Goal: Information Seeking & Learning: Understand process/instructions

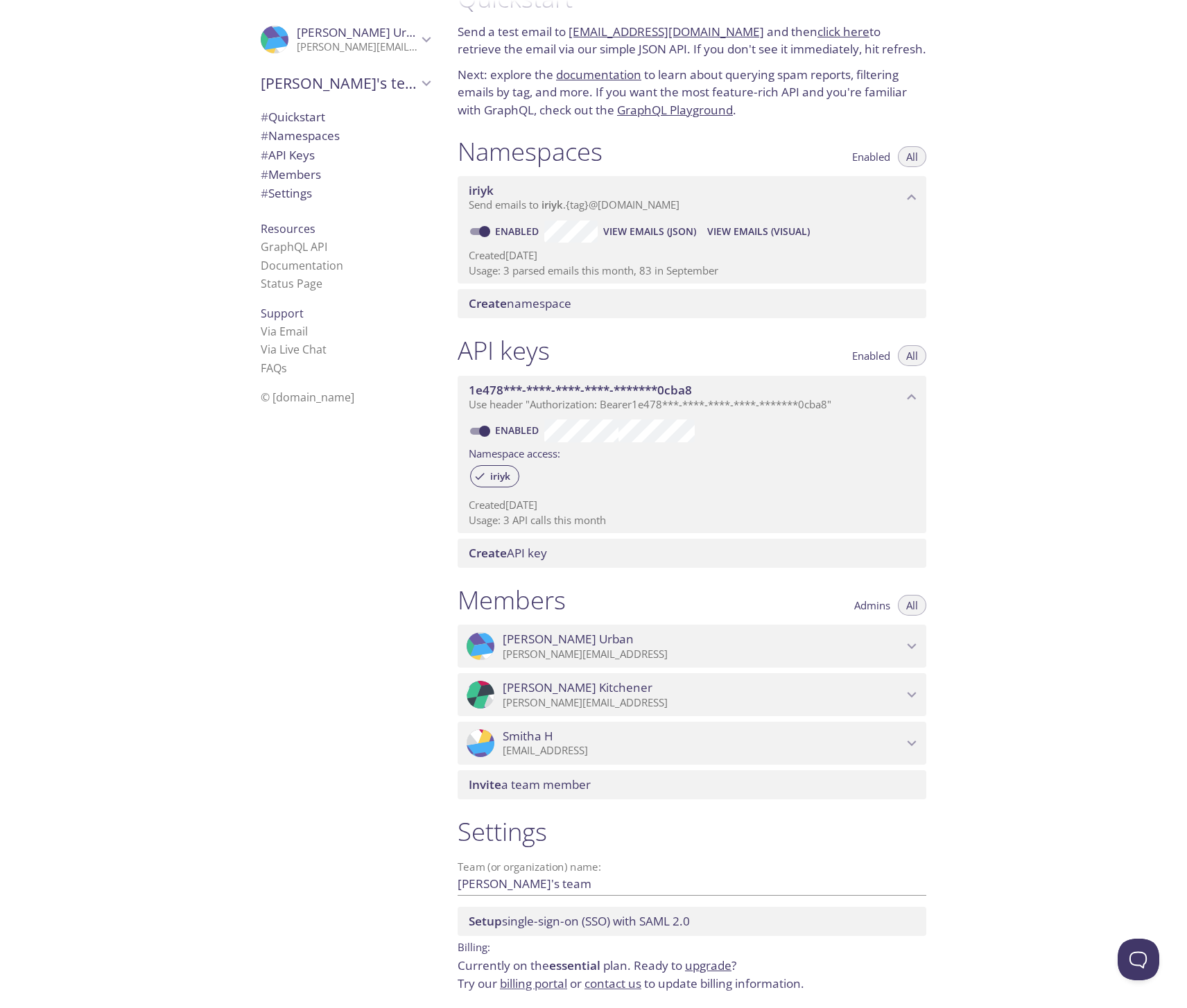
scroll to position [93, 0]
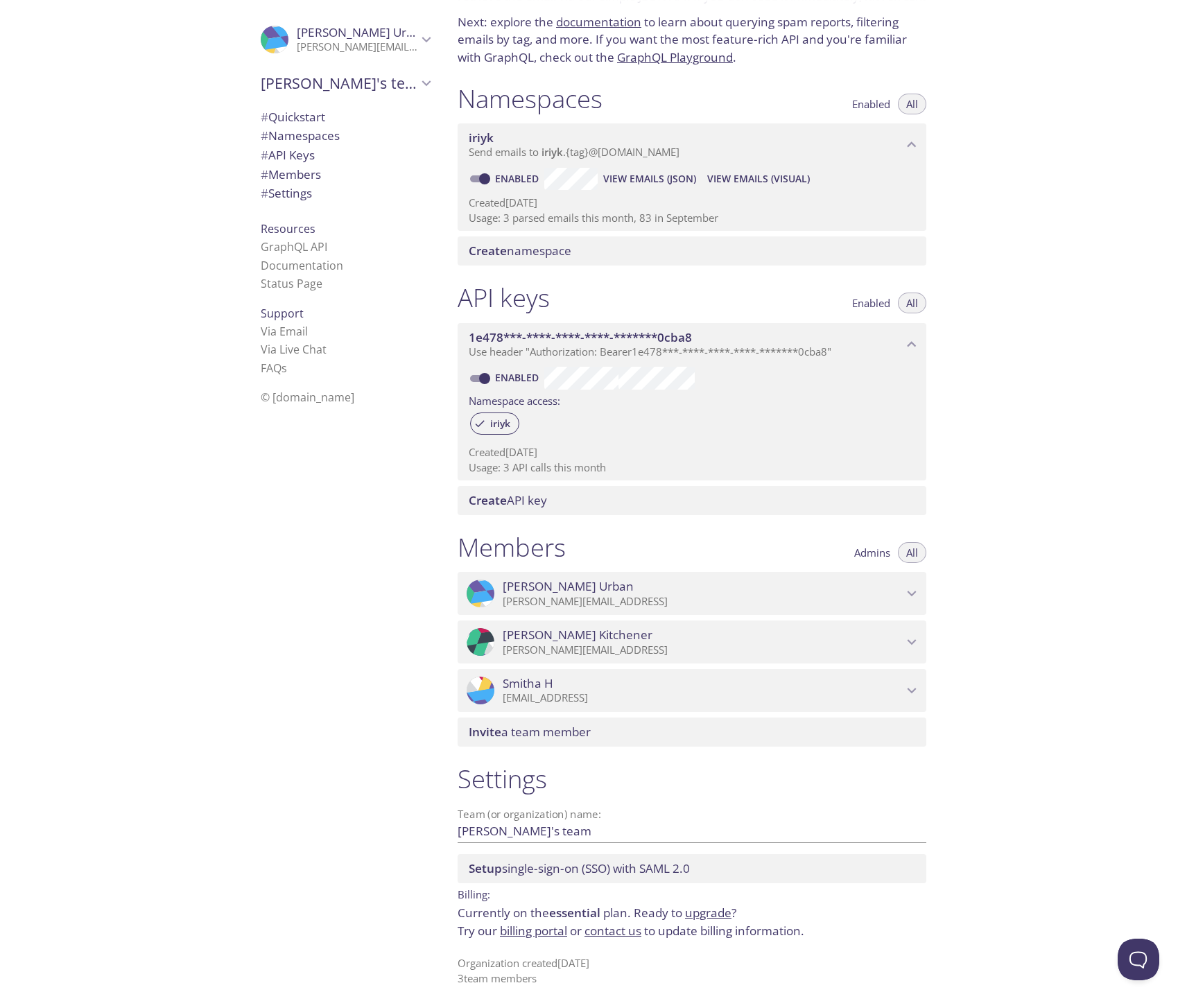
click at [314, 119] on span "# Quickstart" at bounding box center [292, 117] width 65 height 16
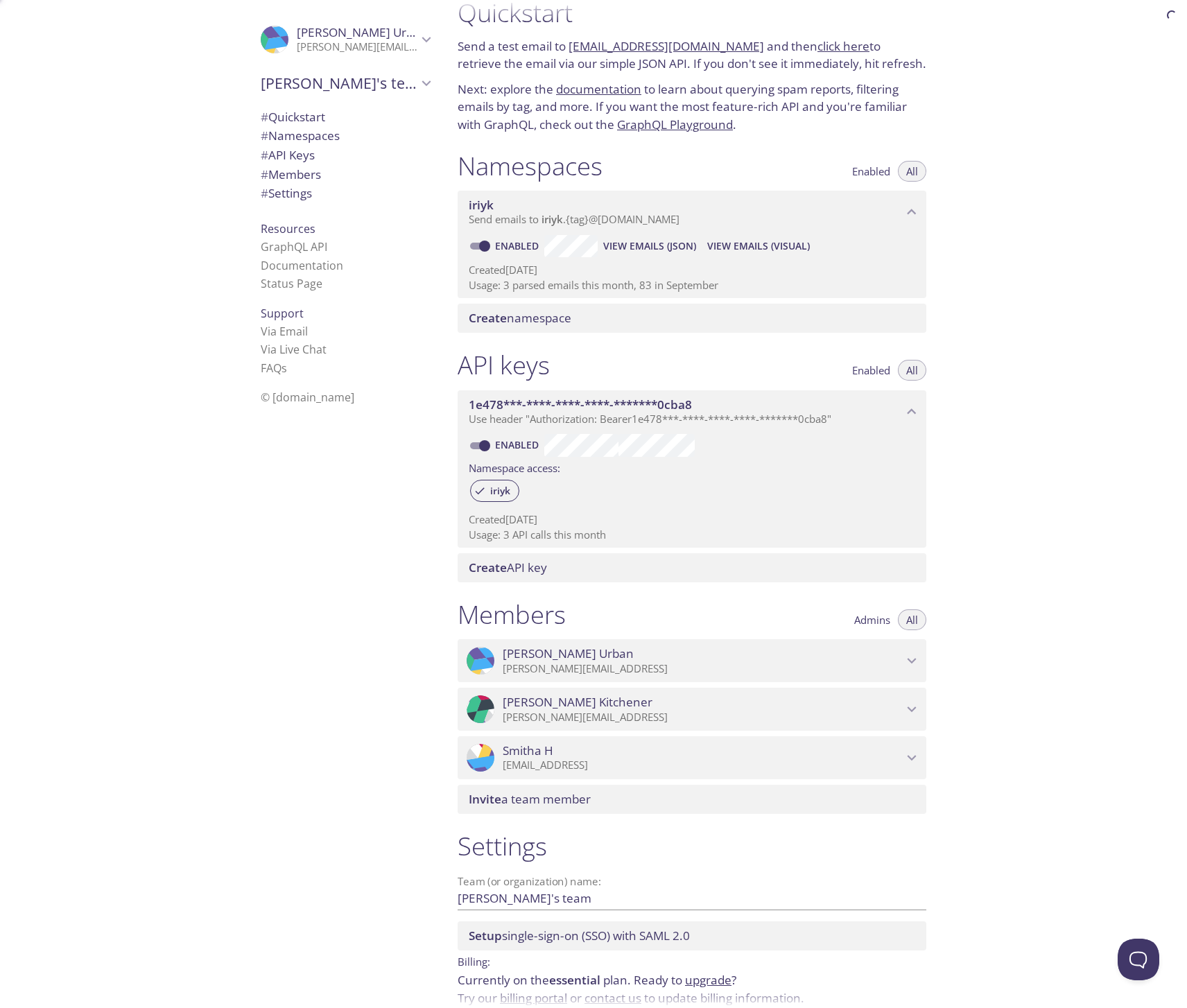
scroll to position [22, 0]
click at [294, 265] on link "Documentation" at bounding box center [302, 266] width 83 height 15
